Goal: Information Seeking & Learning: Learn about a topic

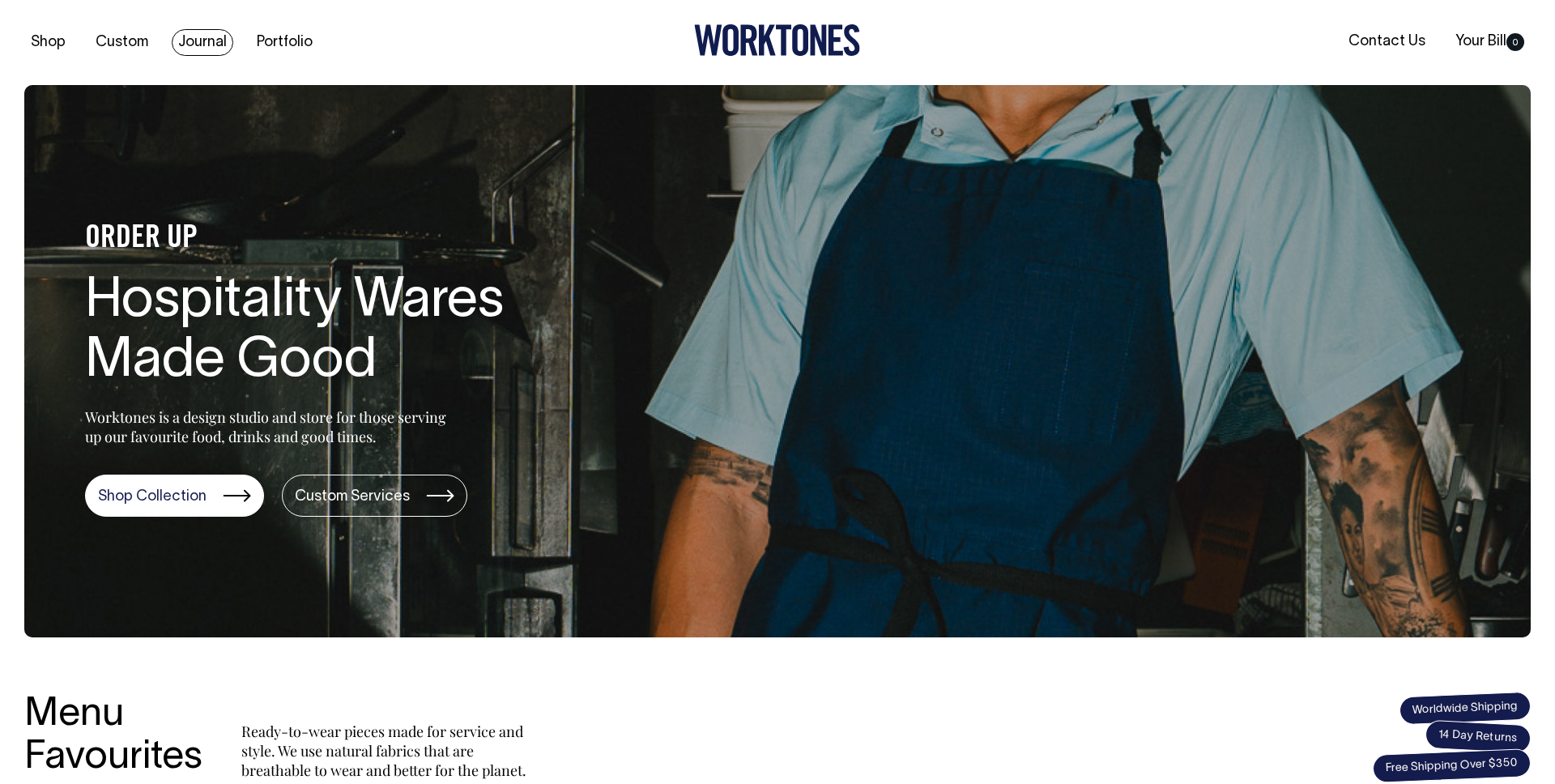
click at [209, 43] on link "Journal" at bounding box center [202, 43] width 61 height 26
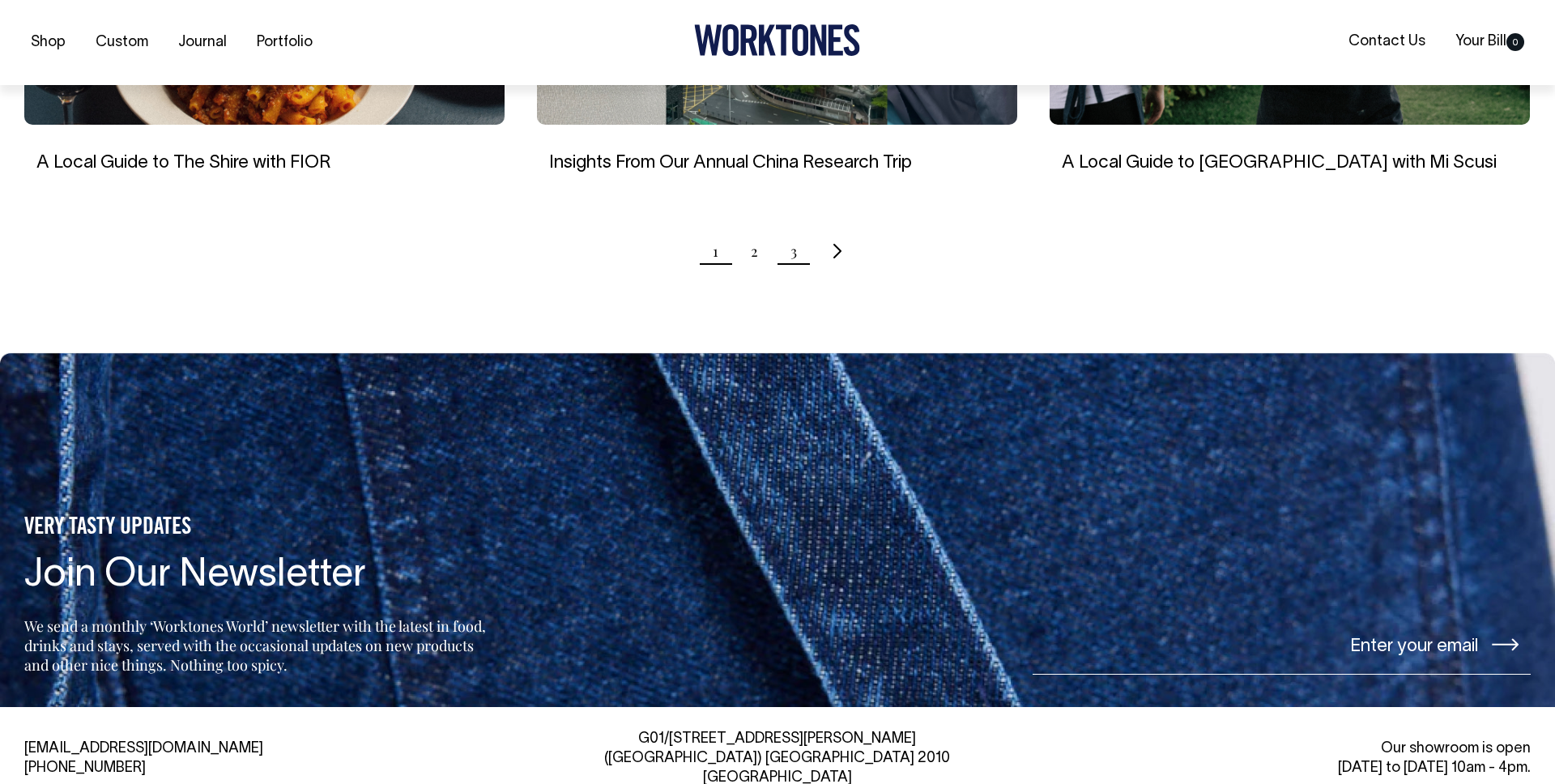
click at [795, 235] on link "3" at bounding box center [794, 250] width 7 height 41
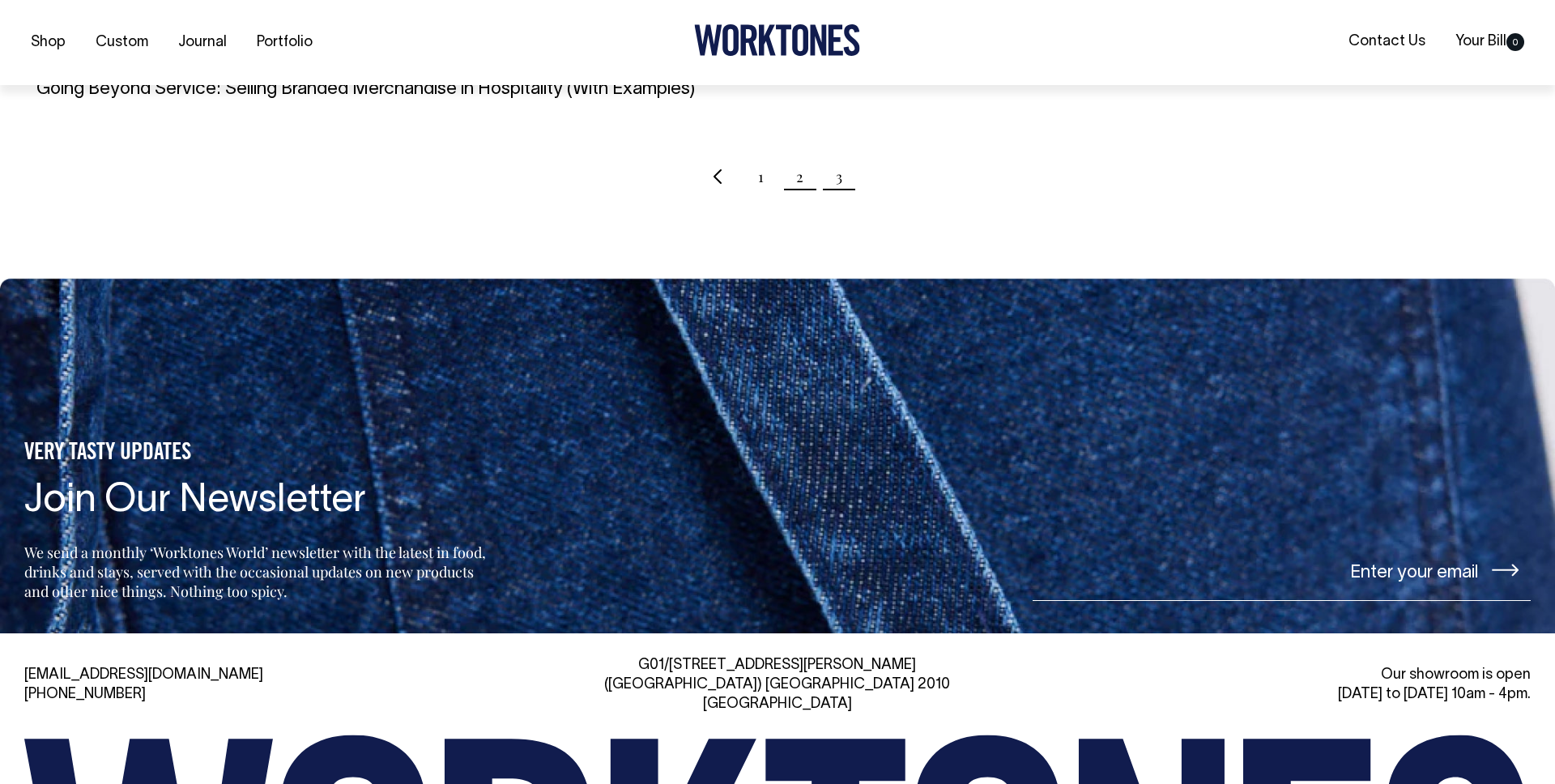
scroll to position [980, 0]
click at [798, 182] on link "2" at bounding box center [800, 176] width 8 height 41
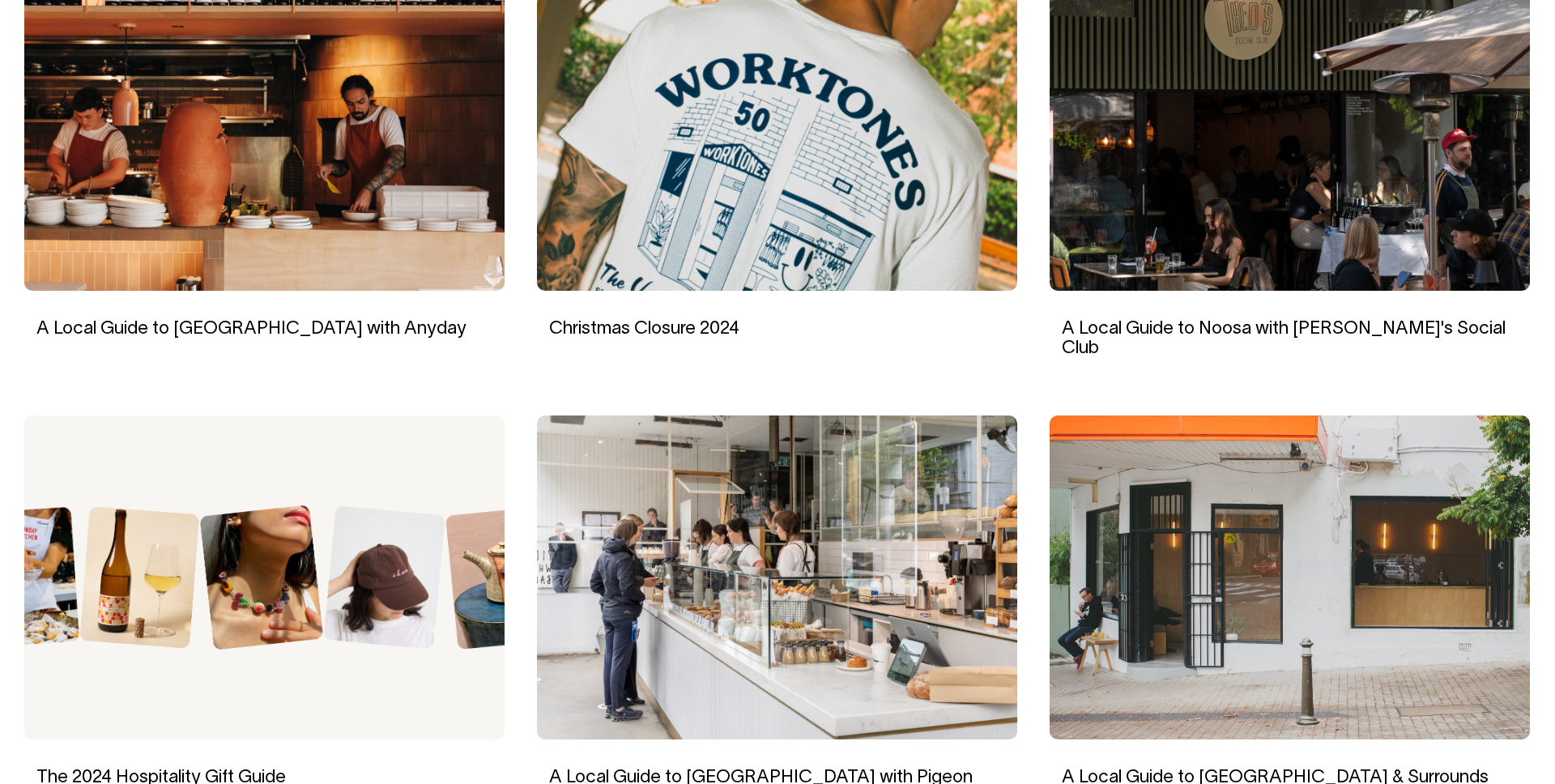
click at [1310, 465] on img at bounding box center [1290, 577] width 480 height 324
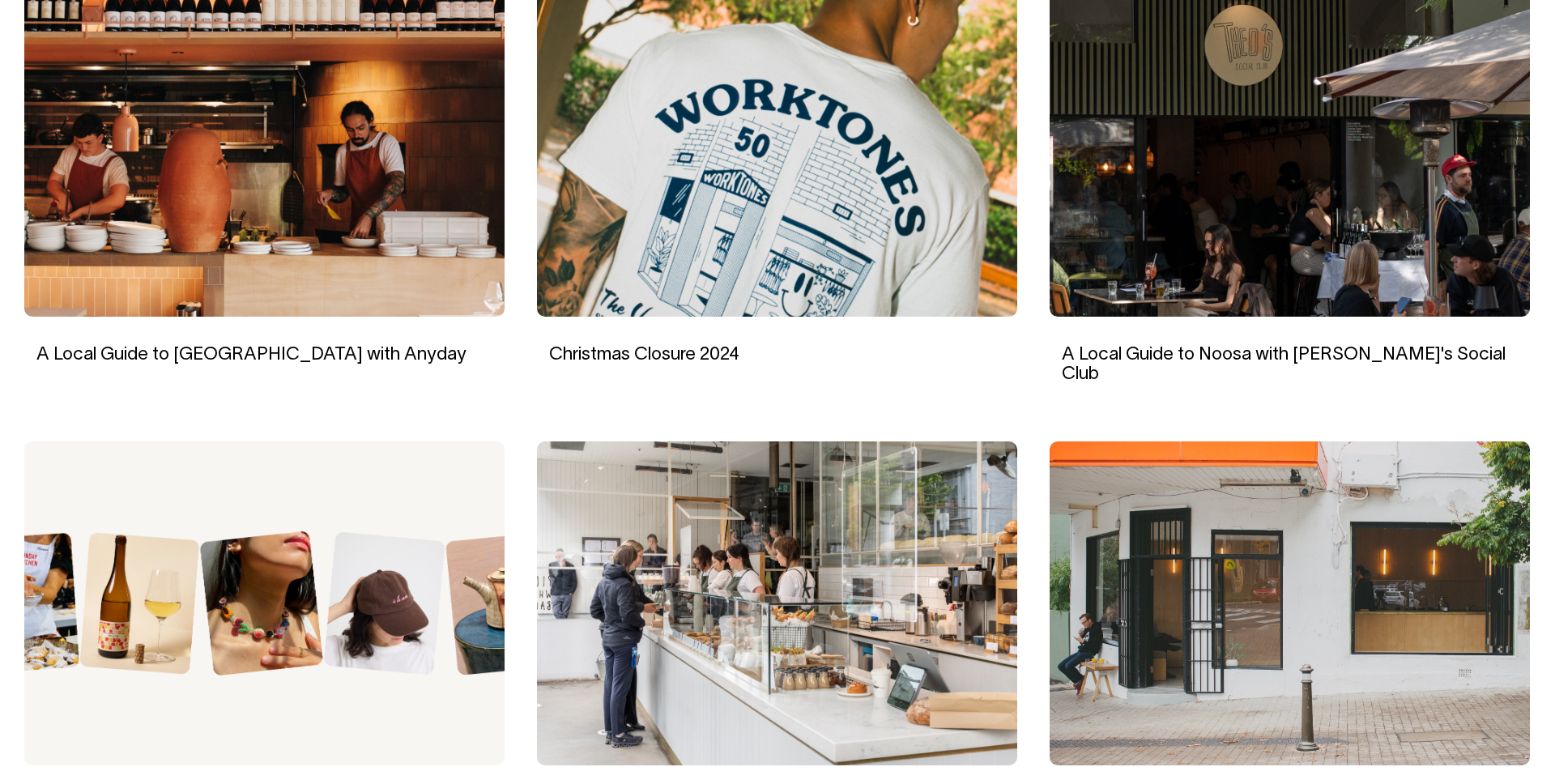
scroll to position [1142, 0]
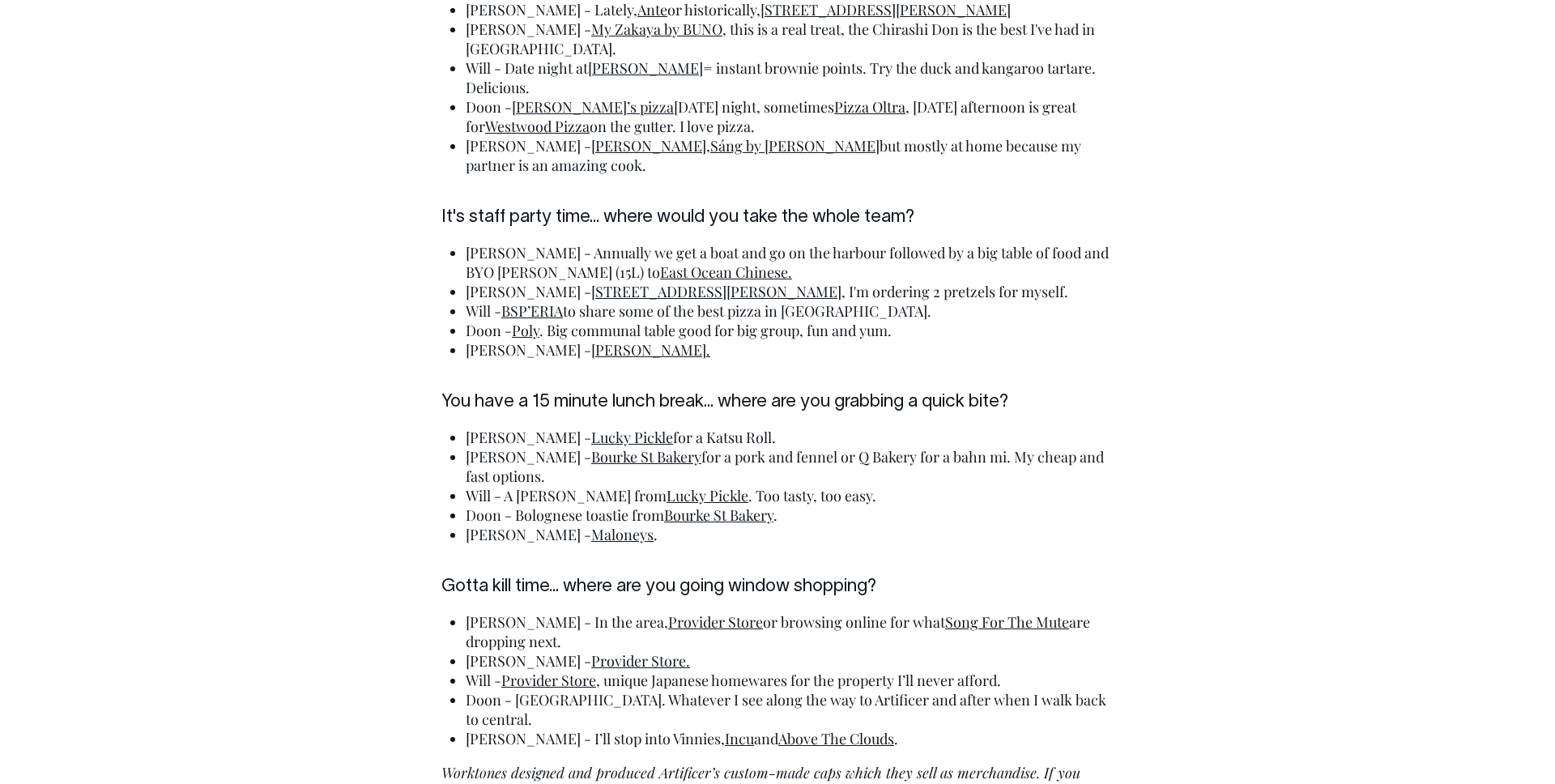
scroll to position [4892, 0]
click at [660, 264] on link "East Ocean Chinese." at bounding box center [726, 273] width 132 height 20
